Goal: Task Accomplishment & Management: Manage account settings

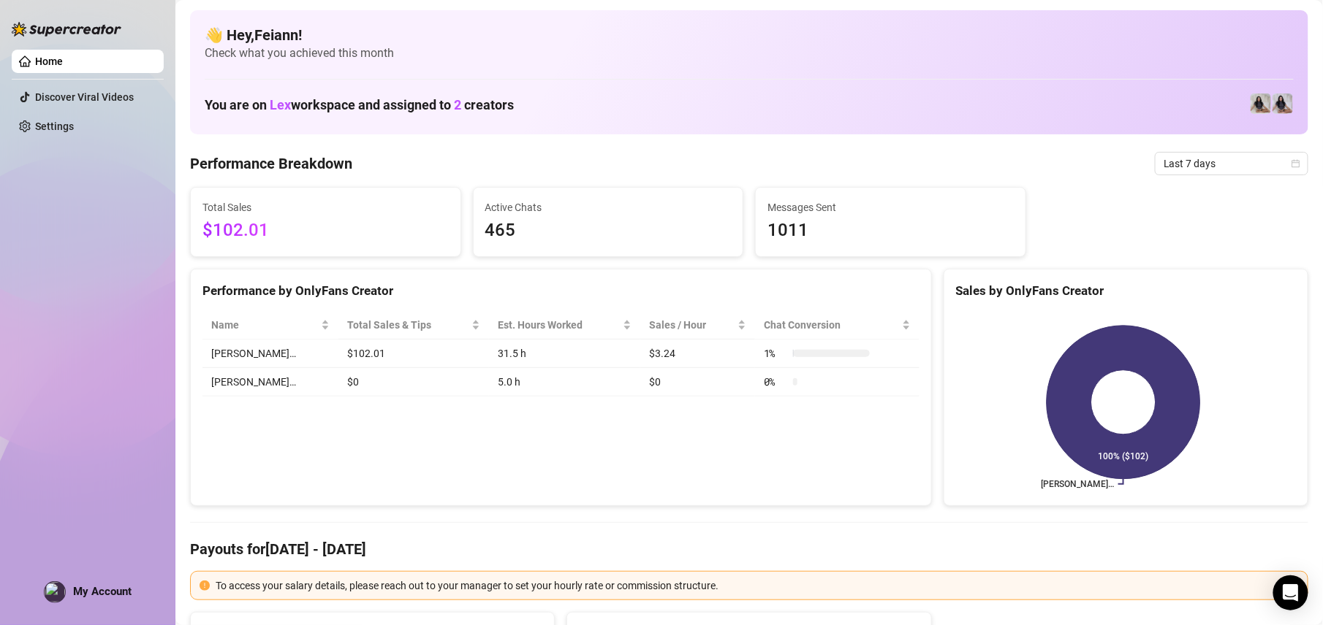
click at [775, 110] on div "You are on Lex workspace and assigned to 2 creators" at bounding box center [749, 103] width 1089 height 31
click at [95, 583] on div "My Account" at bounding box center [88, 593] width 88 height 22
click at [80, 579] on div "Home Discover Viral Videos Settings My Account" at bounding box center [88, 306] width 152 height 612
click at [69, 591] on div "My Account" at bounding box center [88, 593] width 88 height 22
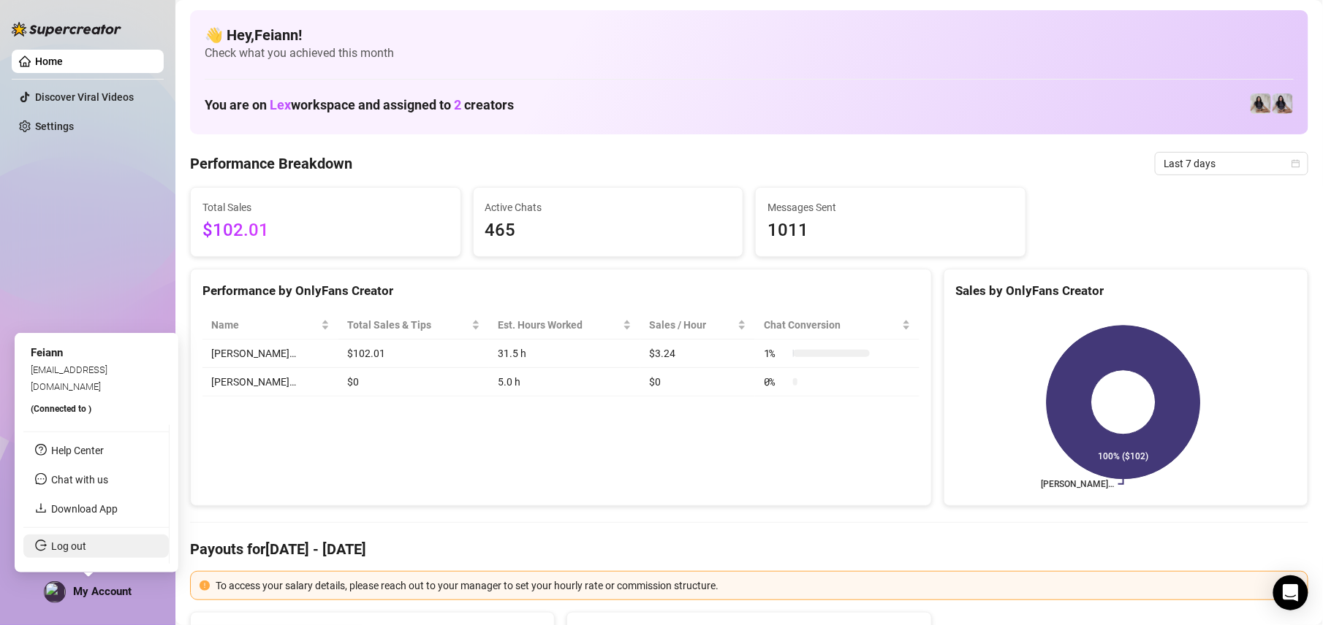
click at [86, 548] on link "Log out" at bounding box center [68, 547] width 35 height 12
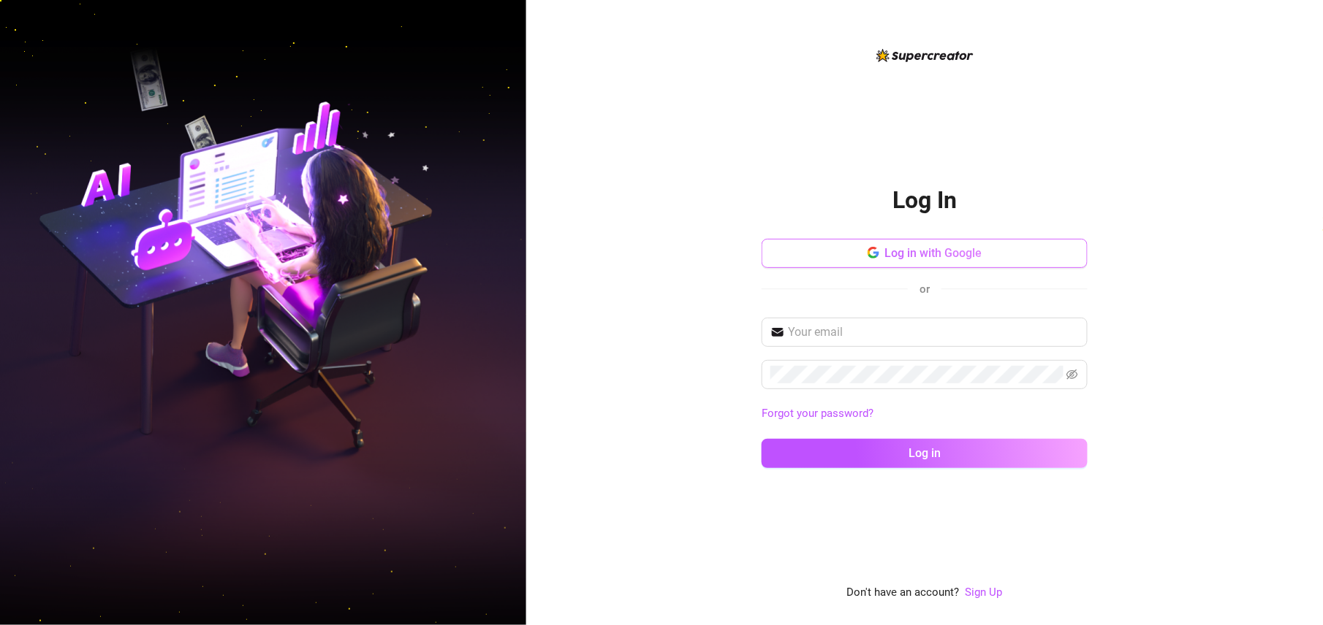
click at [985, 257] on button "Log in with Google" at bounding box center [924, 253] width 326 height 29
click at [921, 258] on span "Log in with Google" at bounding box center [933, 253] width 97 height 14
